Goal: Transaction & Acquisition: Subscribe to service/newsletter

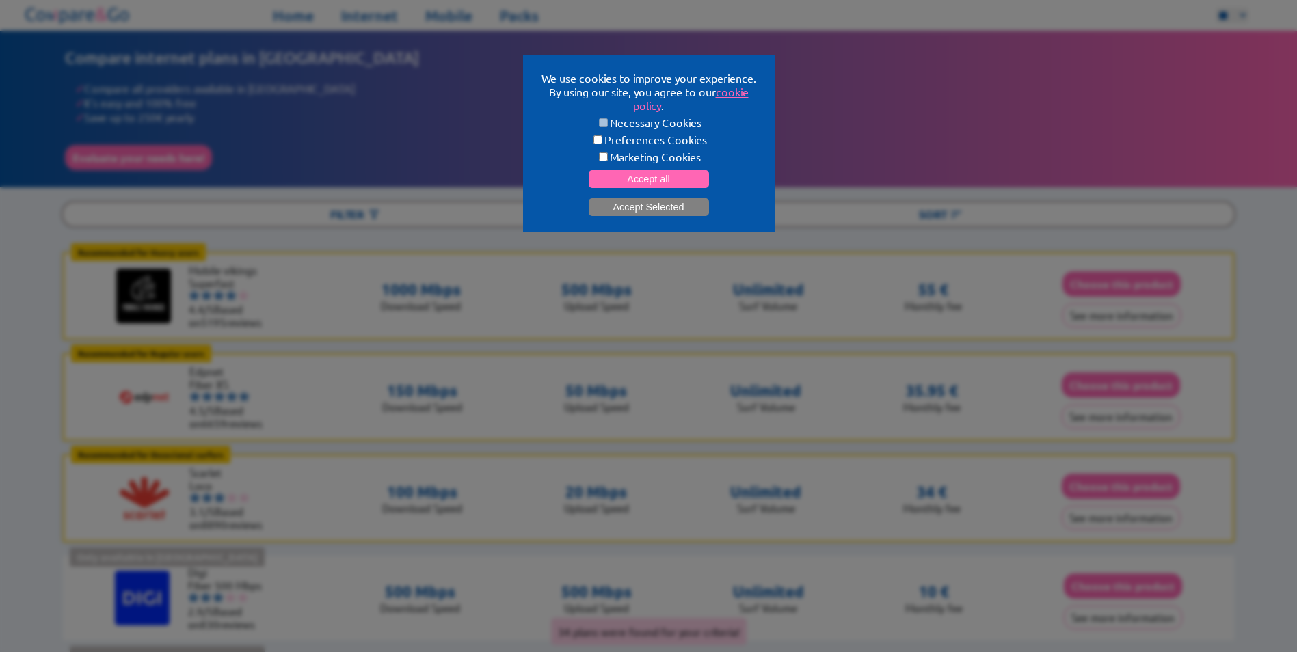
click at [641, 204] on button "Accept Selected" at bounding box center [649, 207] width 120 height 18
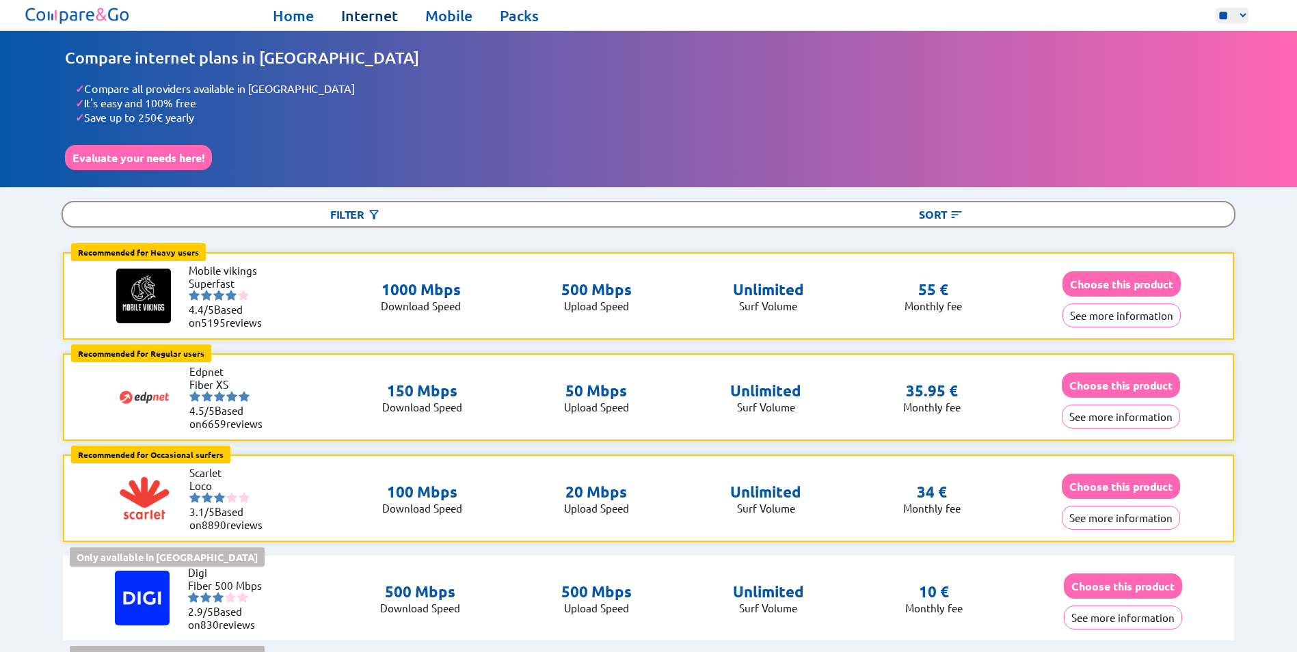
click at [360, 14] on link "Internet" at bounding box center [369, 15] width 57 height 19
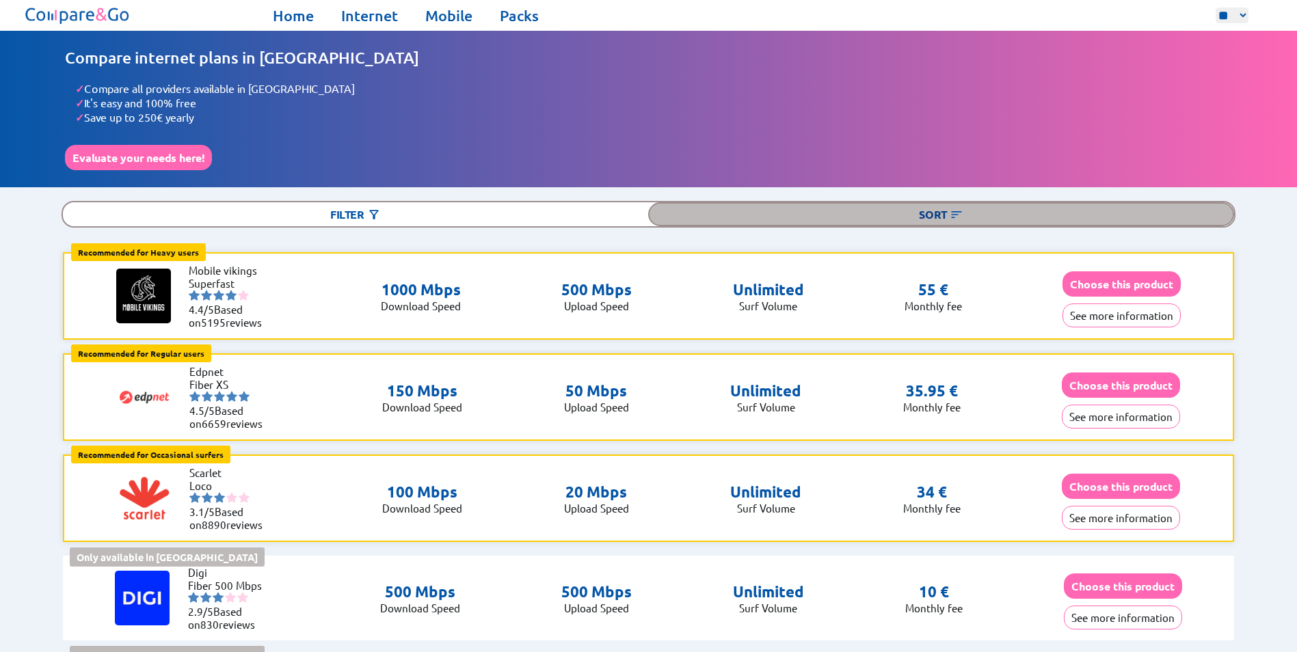
click at [942, 209] on div "Sort" at bounding box center [940, 214] width 585 height 24
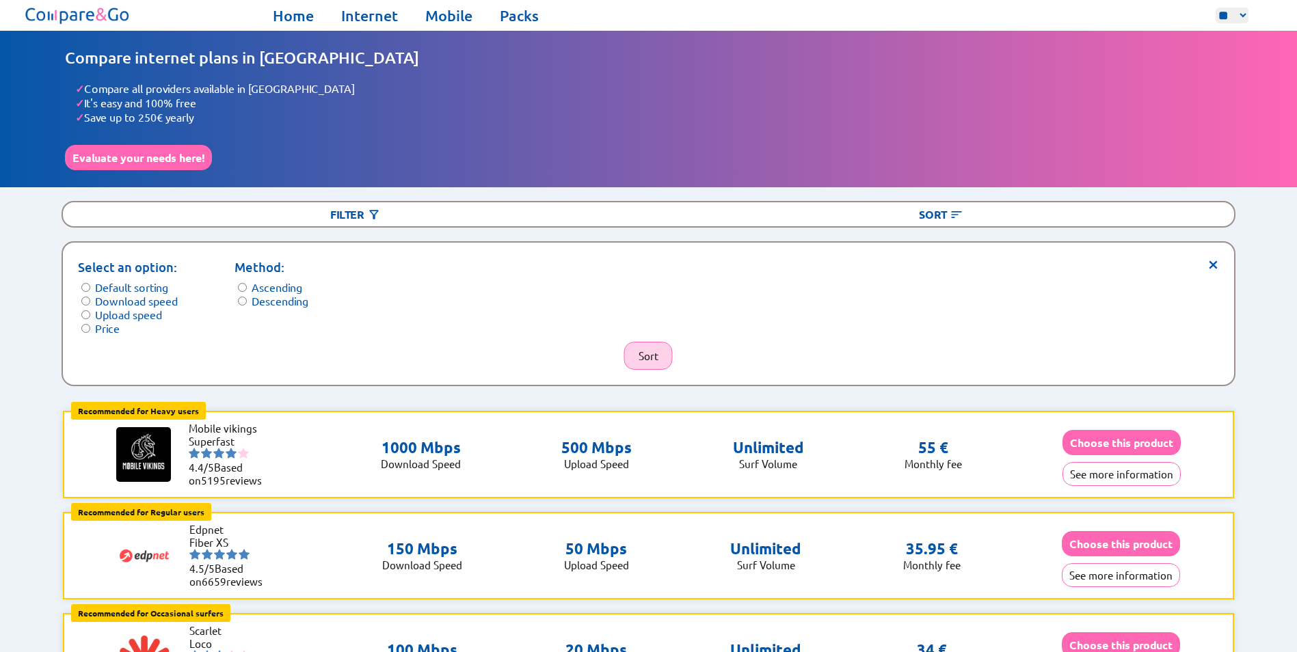
click at [648, 343] on button "Sort" at bounding box center [648, 356] width 49 height 28
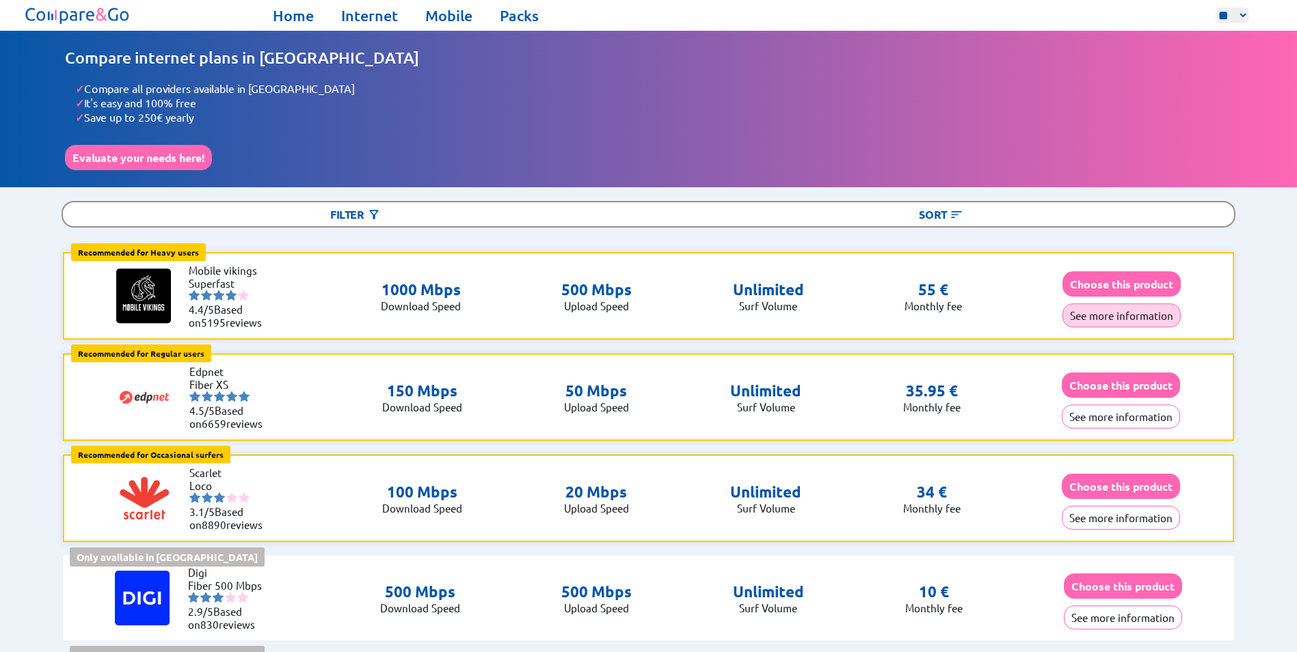
click at [1111, 314] on button "See more information" at bounding box center [1121, 316] width 118 height 24
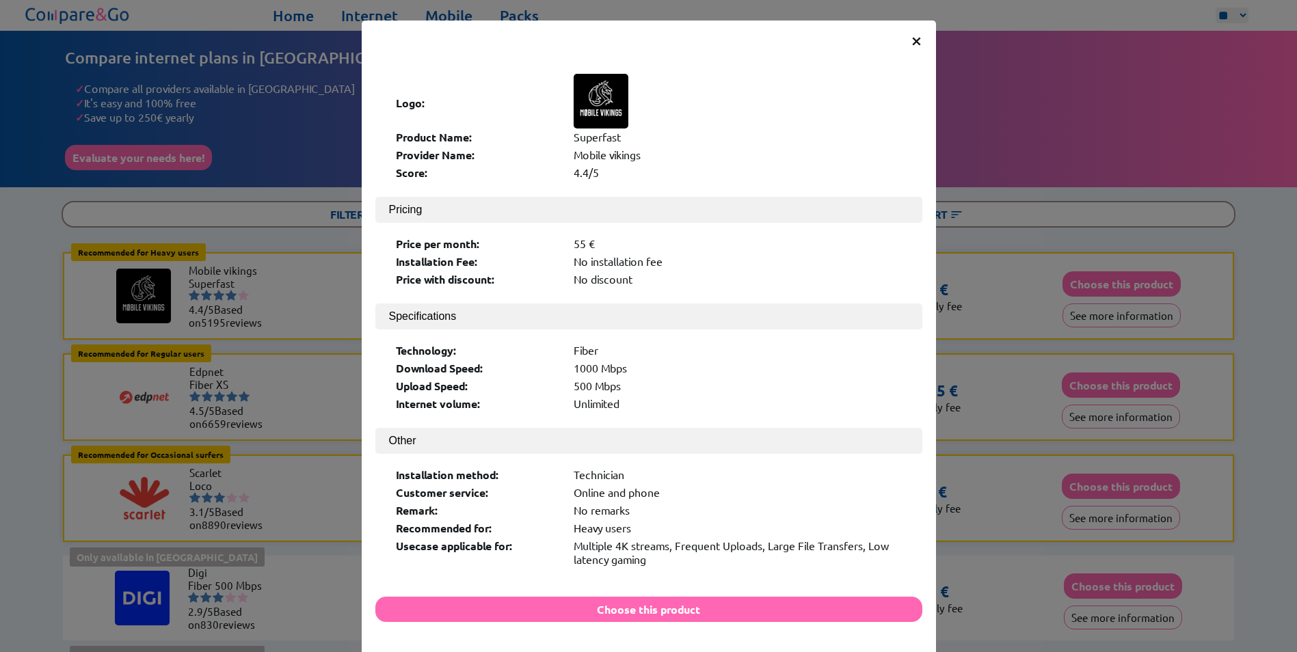
click at [913, 38] on span "×" at bounding box center [917, 39] width 12 height 25
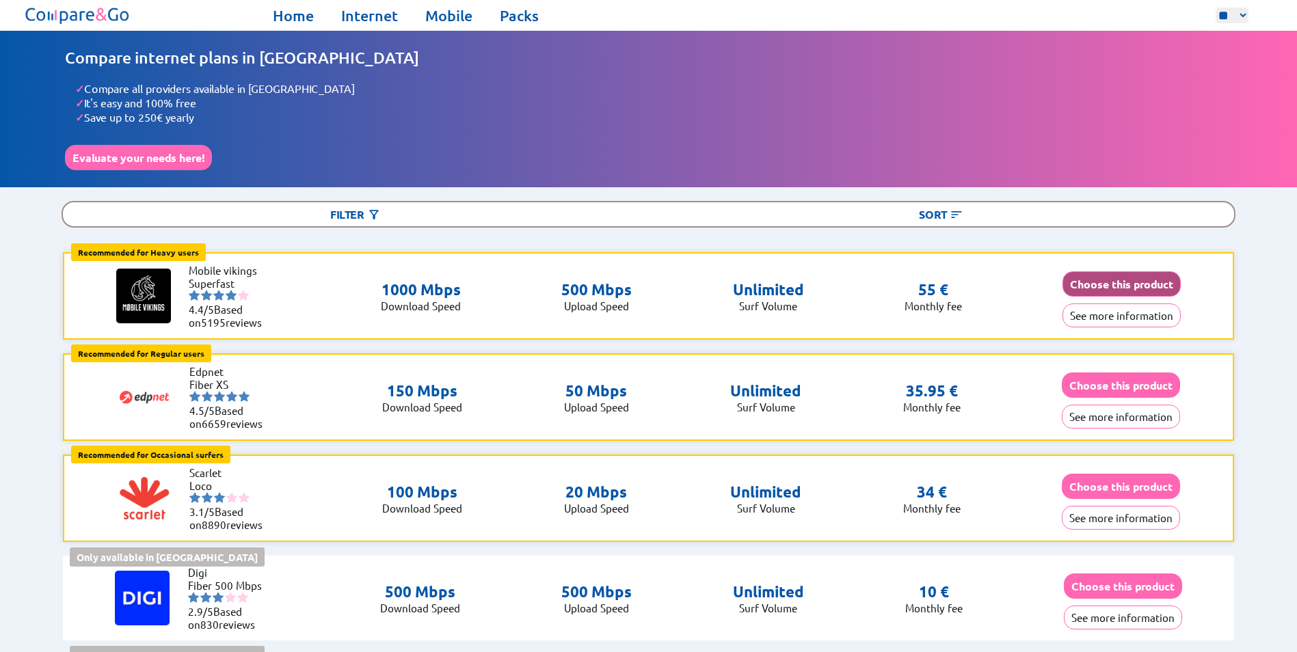
click at [1148, 279] on button "Choose this product" at bounding box center [1121, 283] width 118 height 25
click at [1104, 582] on button "Choose this product" at bounding box center [1123, 586] width 118 height 25
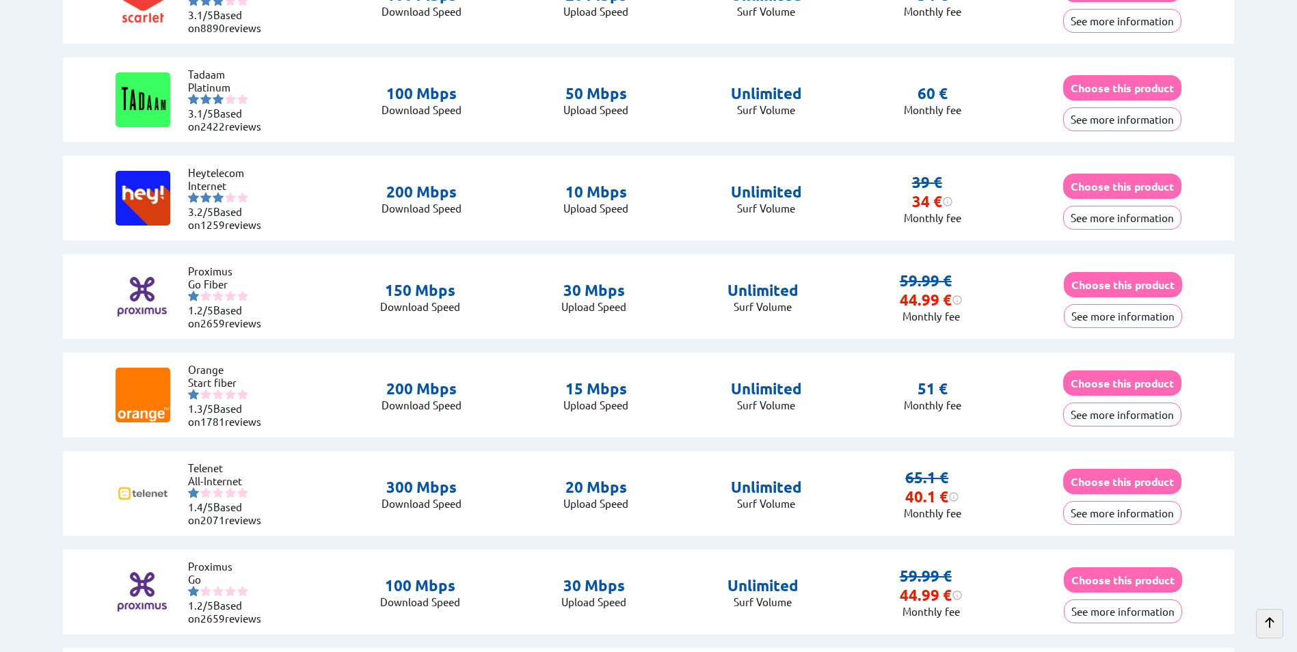
scroll to position [2393, 0]
